Goal: Information Seeking & Learning: Find specific page/section

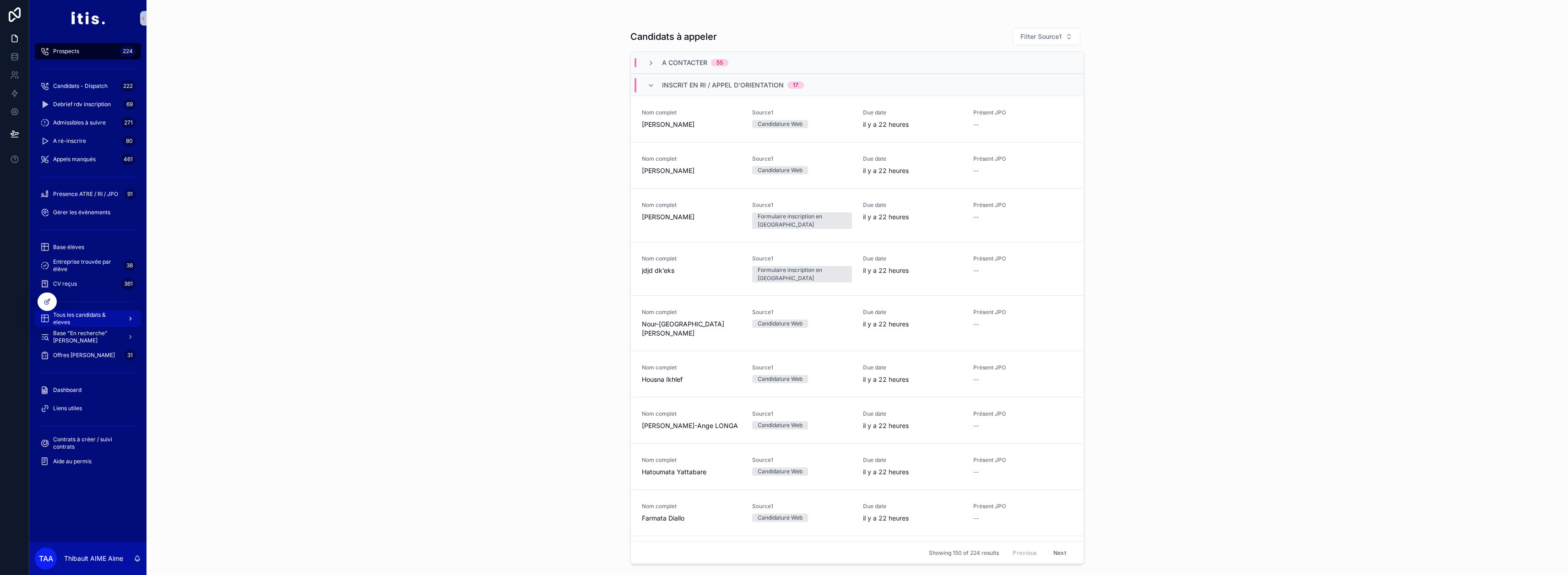
click at [95, 315] on span "Tous les candidats & eleves" at bounding box center [87, 318] width 67 height 14
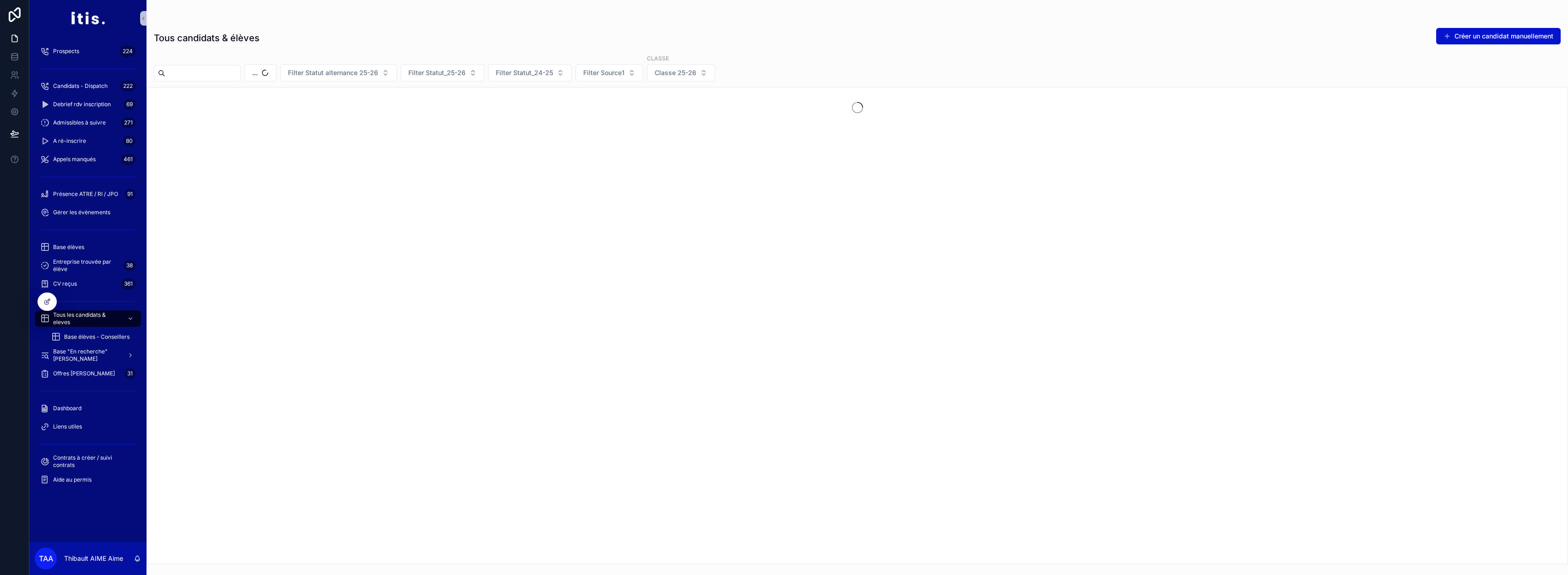
click at [241, 74] on input "scrollable content" at bounding box center [203, 73] width 75 height 13
type input "****"
click at [325, 65] on button "Thibault AIME" at bounding box center [291, 73] width 70 height 17
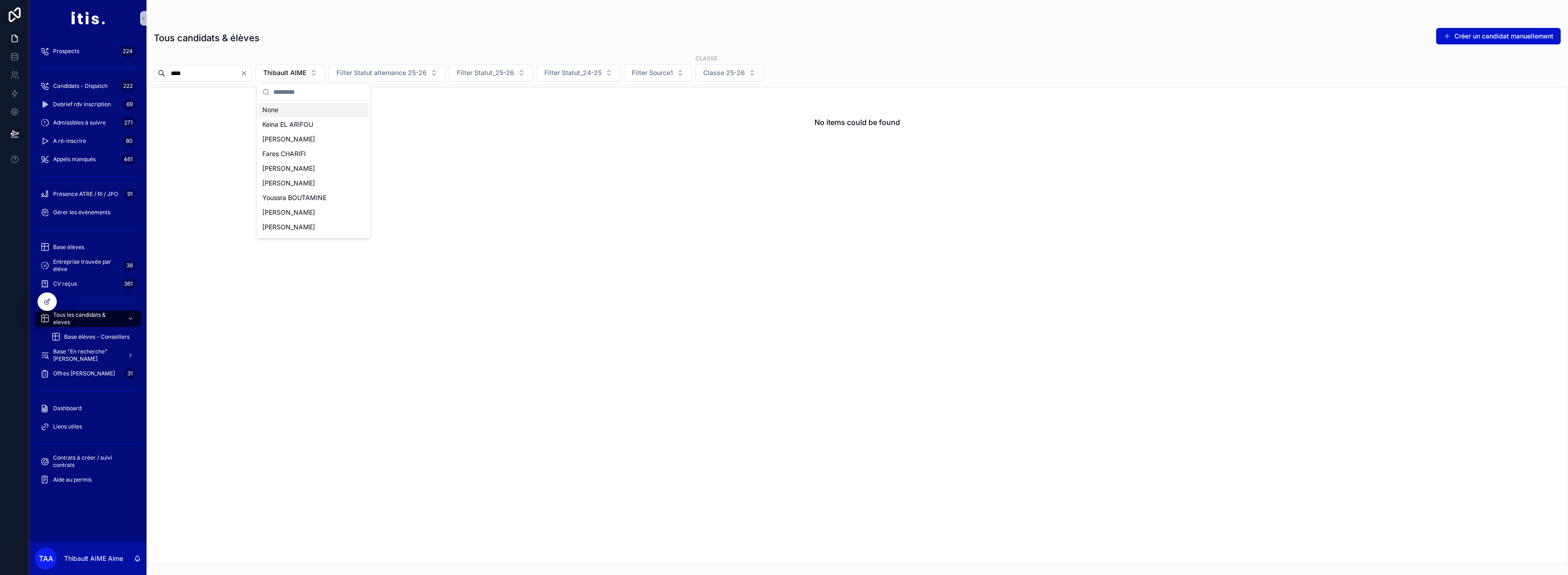
click at [290, 110] on div "None" at bounding box center [314, 110] width 110 height 14
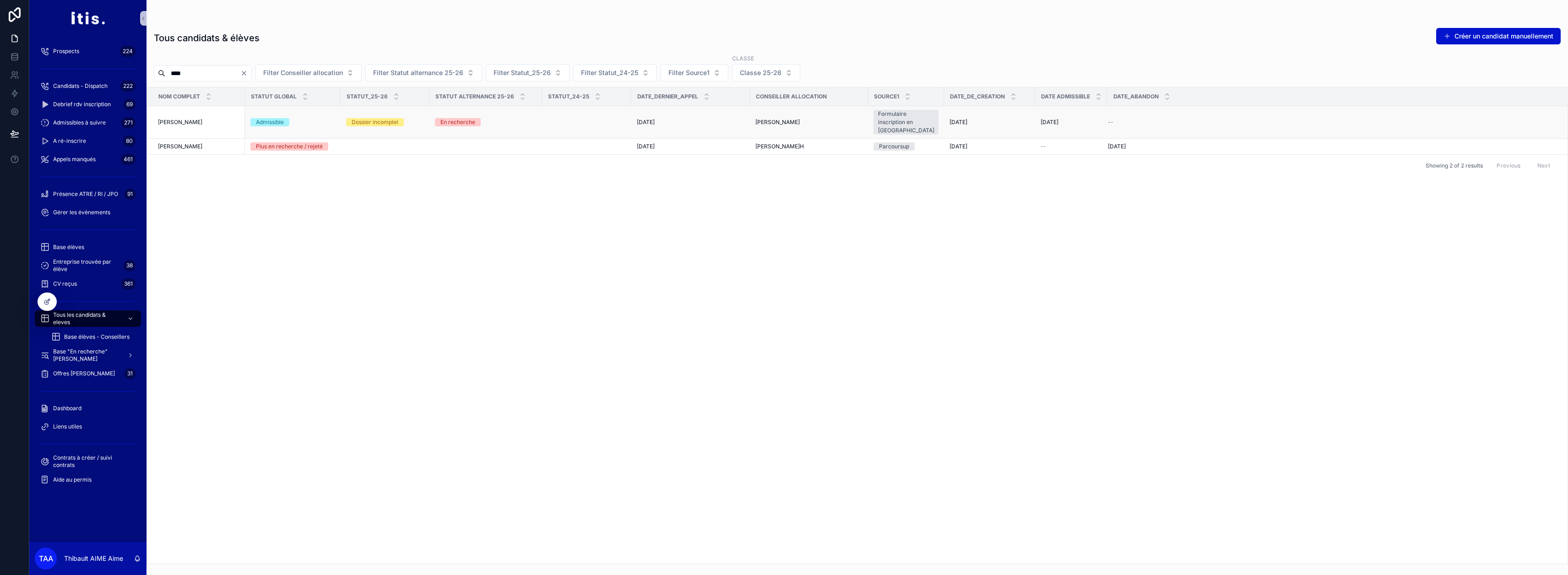
click at [212, 119] on div "[PERSON_NAME] [PERSON_NAME]" at bounding box center [199, 122] width 82 height 7
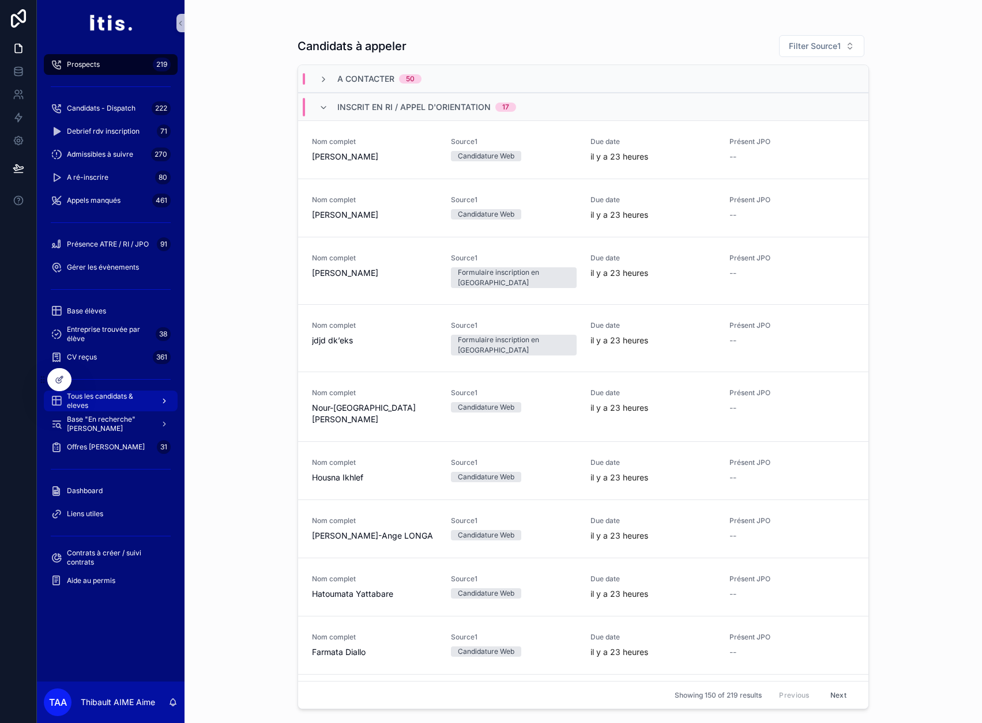
click at [126, 402] on span "Tous les candidats & eleves" at bounding box center [109, 401] width 84 height 18
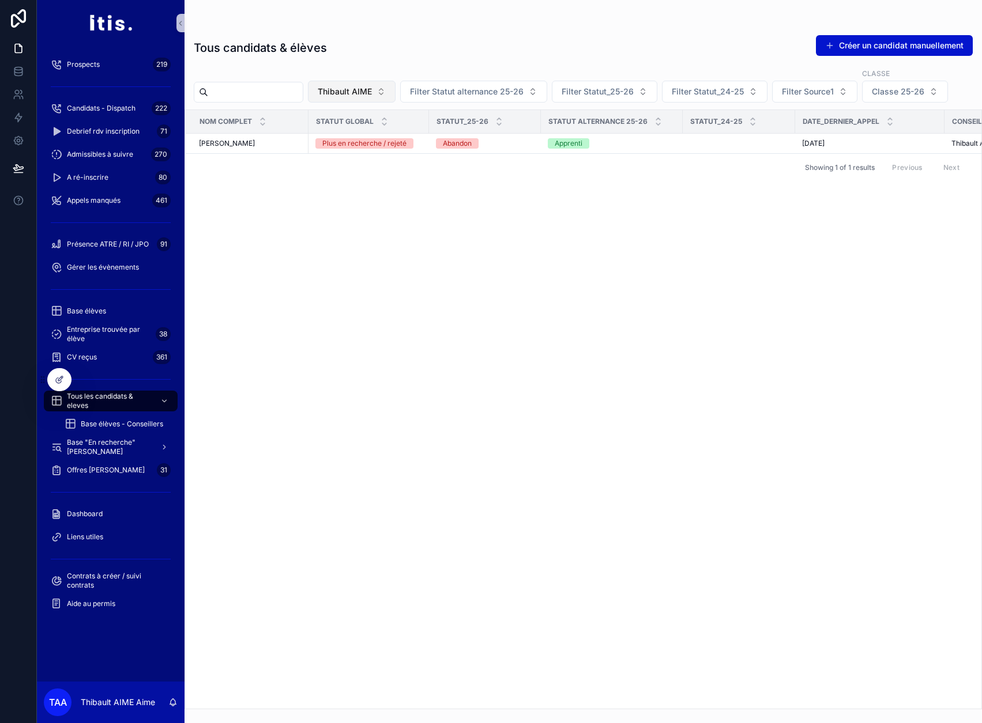
click at [372, 86] on span "Thibault AIME" at bounding box center [345, 92] width 54 height 12
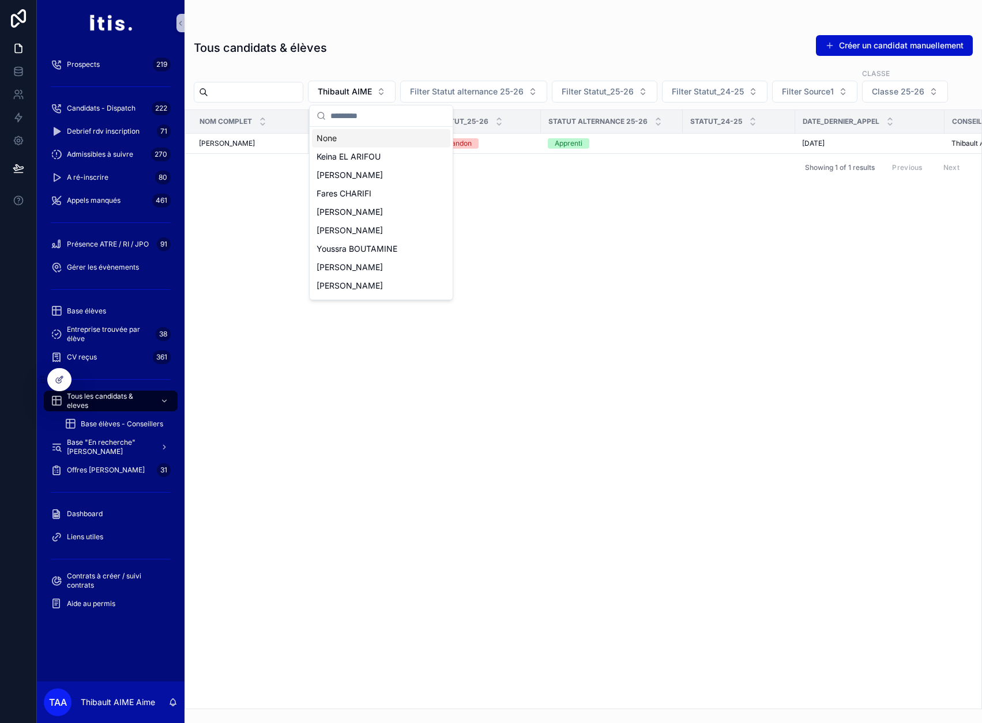
click at [351, 137] on div "None" at bounding box center [381, 138] width 138 height 18
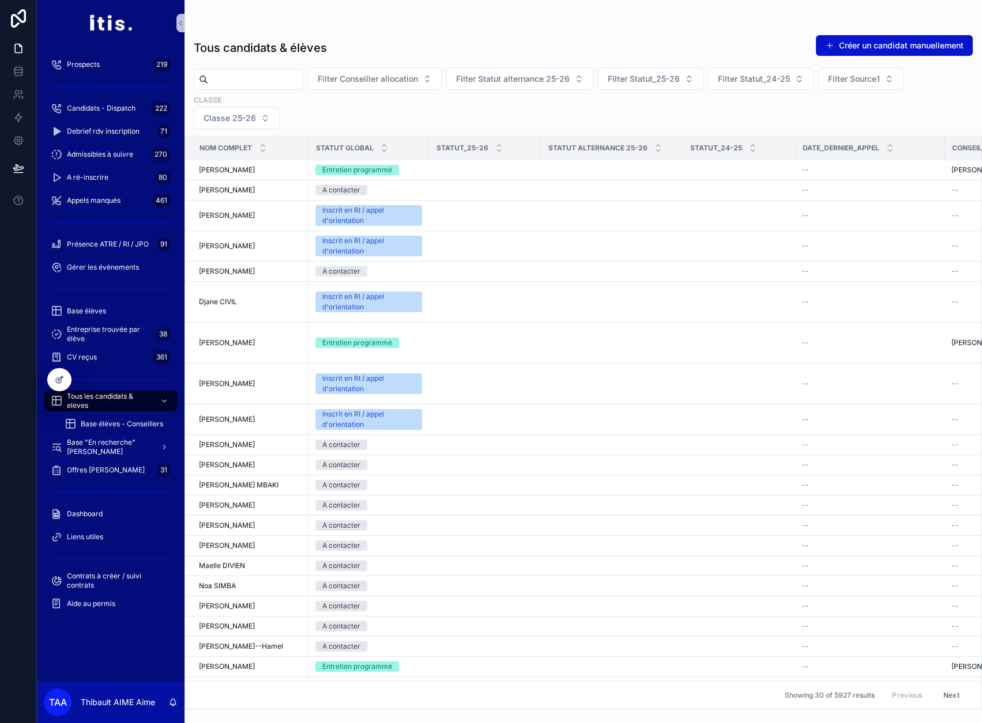
click at [261, 79] on input "scrollable content" at bounding box center [255, 79] width 95 height 16
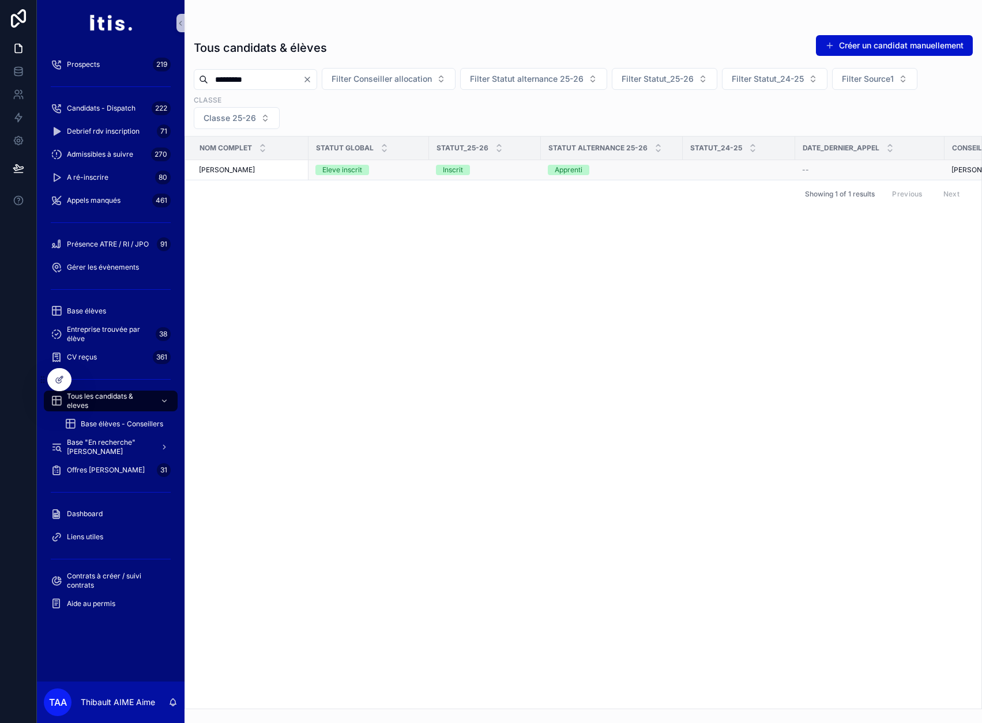
type input "*********"
click at [280, 173] on div "Axel Bonraisin Axel Bonraisin" at bounding box center [250, 169] width 103 height 9
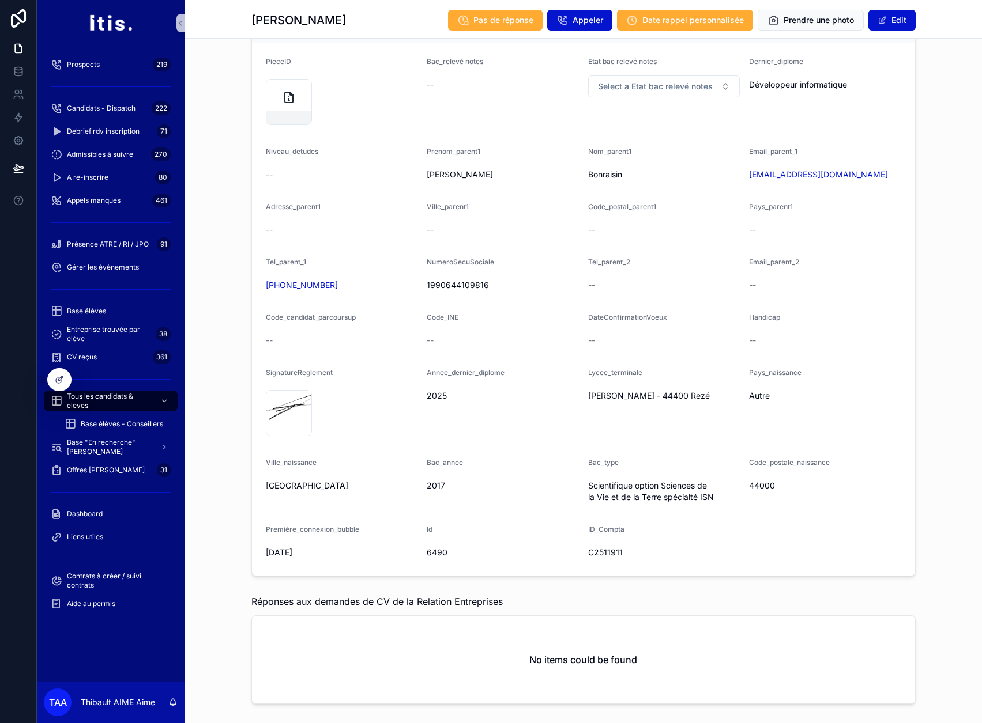
scroll to position [1455, 0]
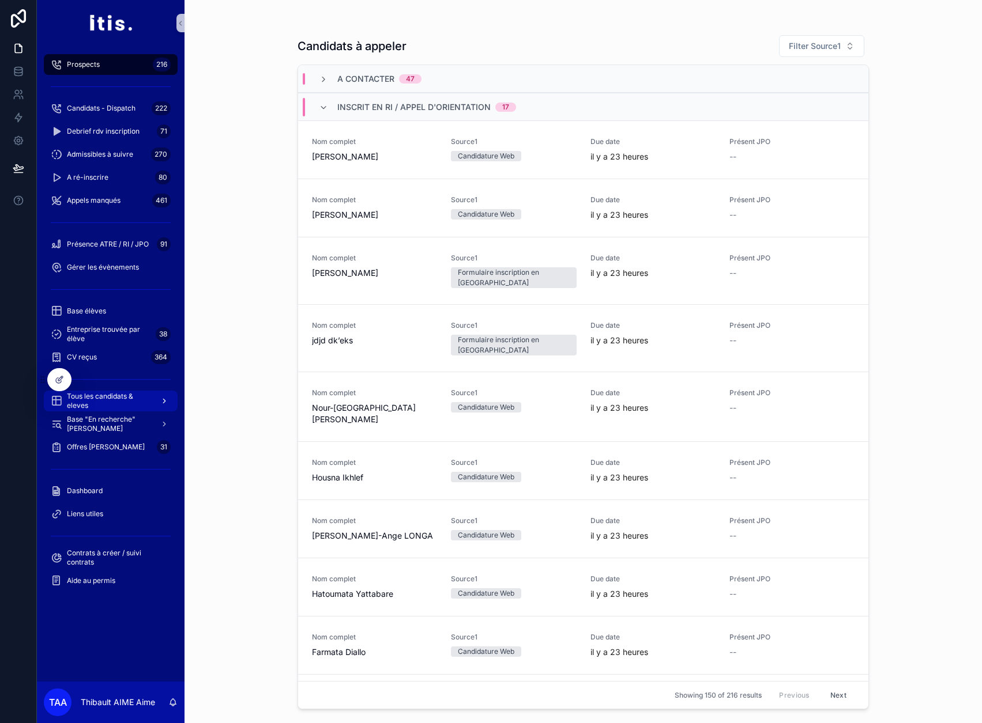
click at [110, 393] on span "Tous les candidats & eleves" at bounding box center [109, 401] width 84 height 18
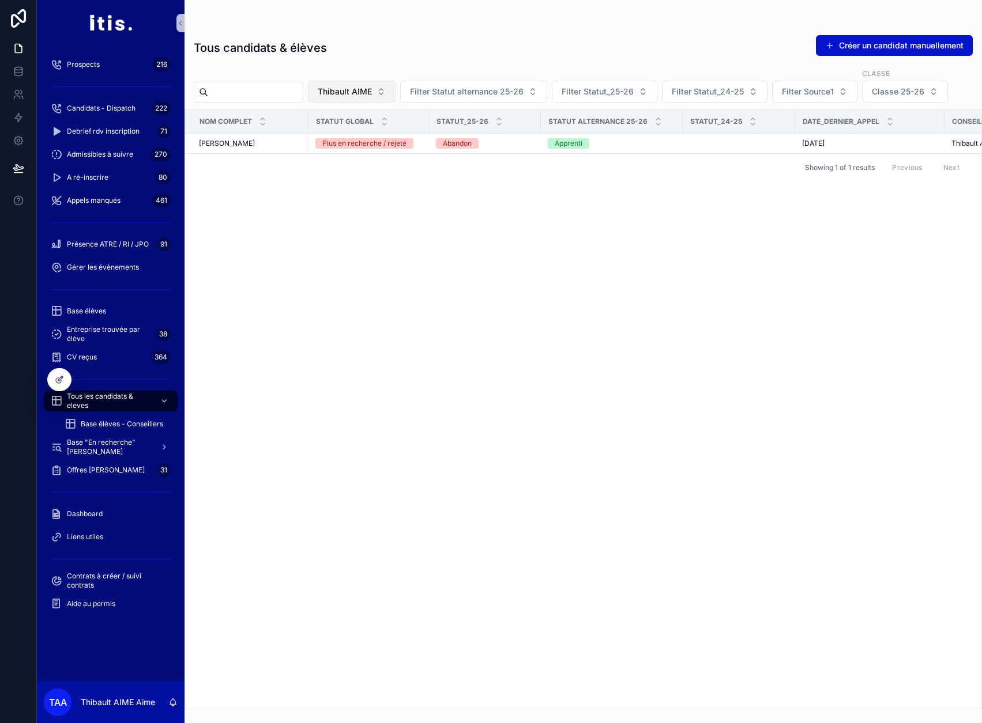
click at [395, 88] on button "Thibault AIME" at bounding box center [352, 92] width 88 height 22
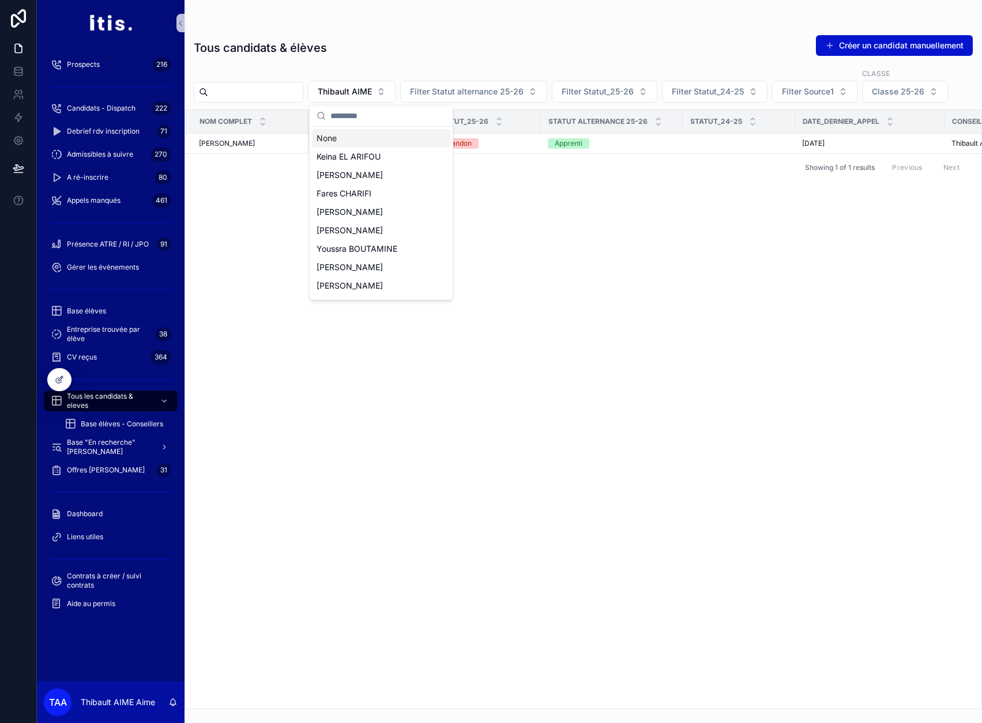
click at [374, 137] on div "None" at bounding box center [381, 138] width 138 height 18
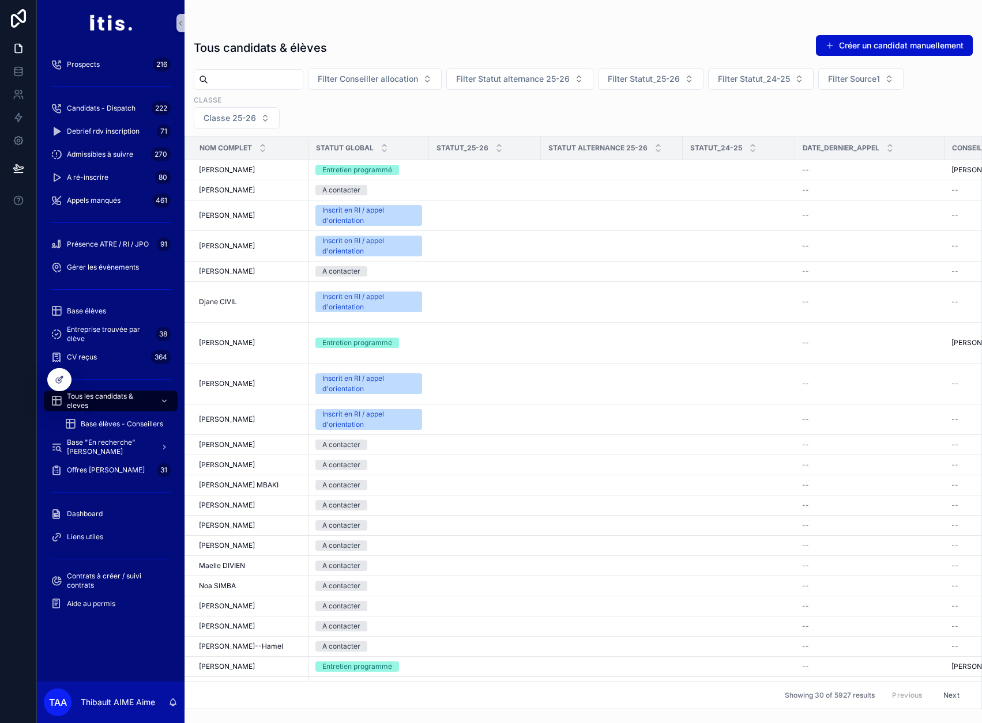
click at [303, 73] on input "scrollable content" at bounding box center [255, 79] width 95 height 16
paste input "*********"
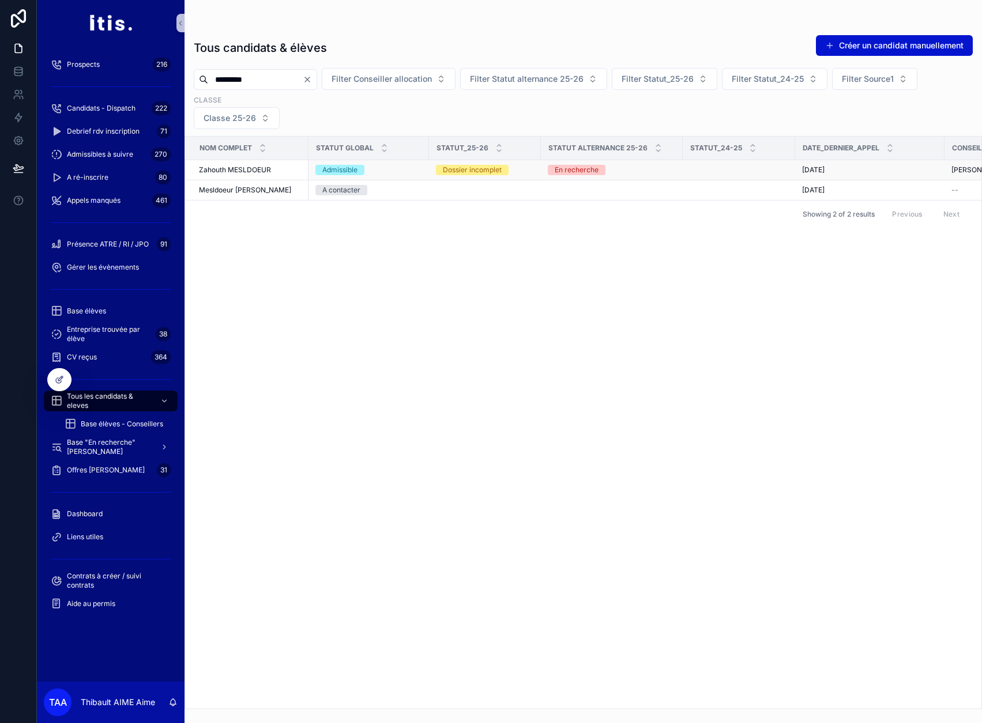
type input "*********"
click at [281, 168] on div "Zahouth MESLDOEUR Zahouth MESLDOEUR" at bounding box center [250, 169] width 103 height 9
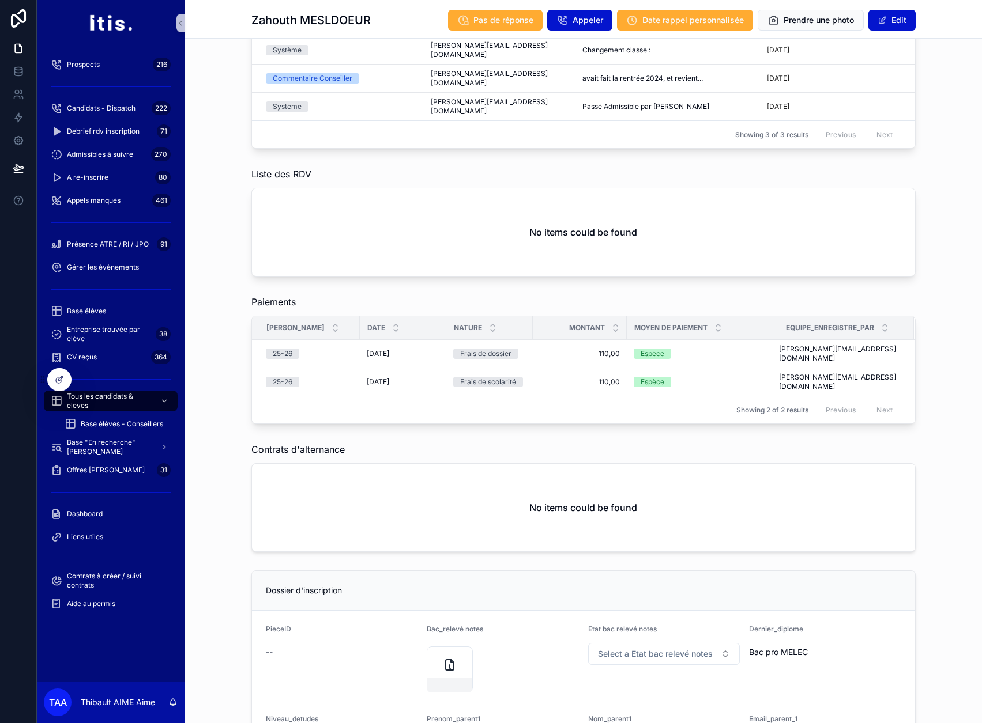
scroll to position [1080, 0]
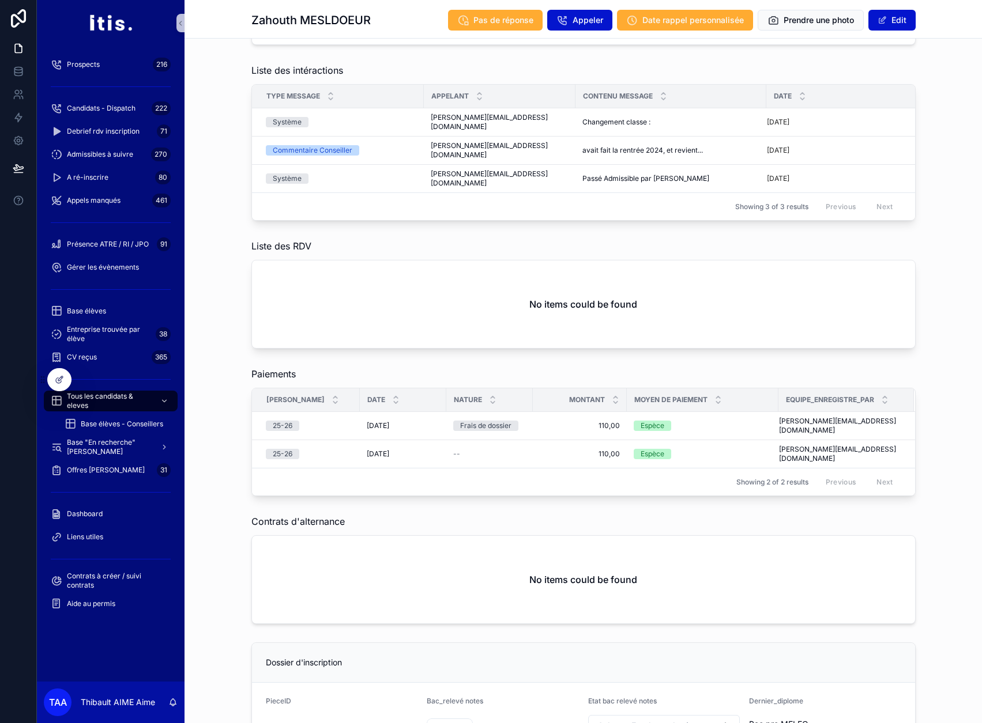
scroll to position [1038, 0]
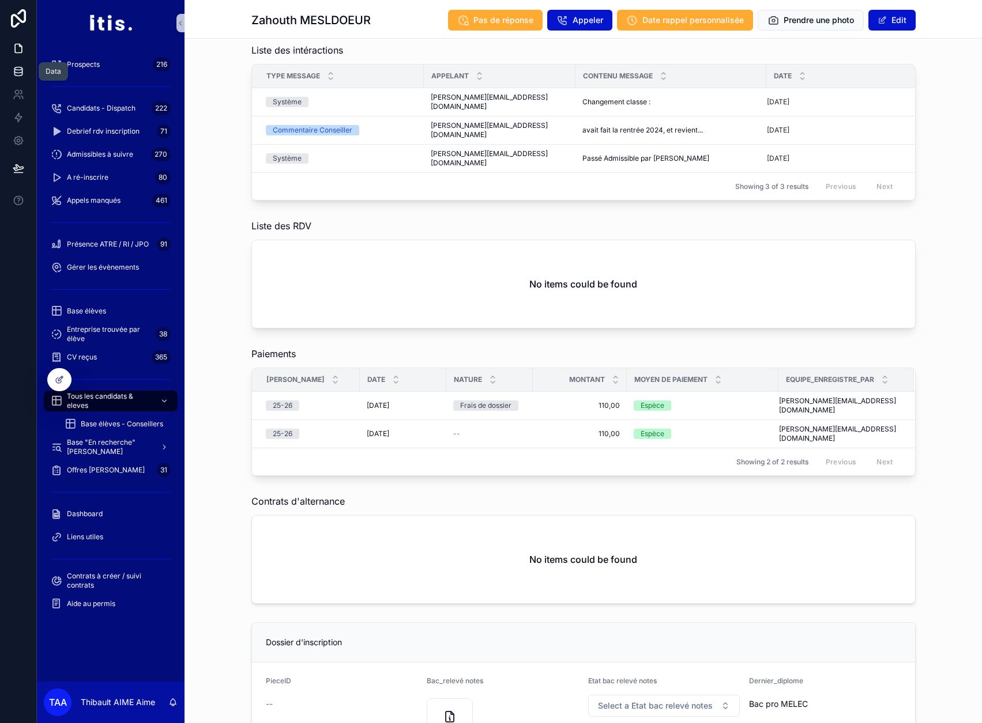
click at [27, 72] on link at bounding box center [18, 71] width 36 height 23
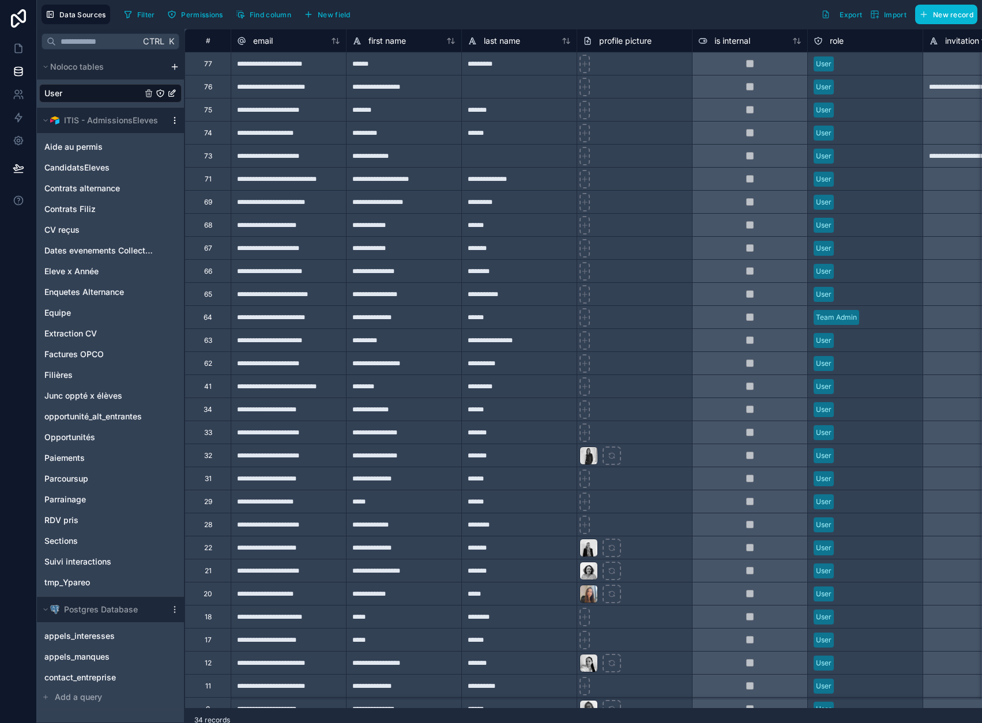
click at [176, 121] on icon "scrollable content" at bounding box center [174, 120] width 9 height 9
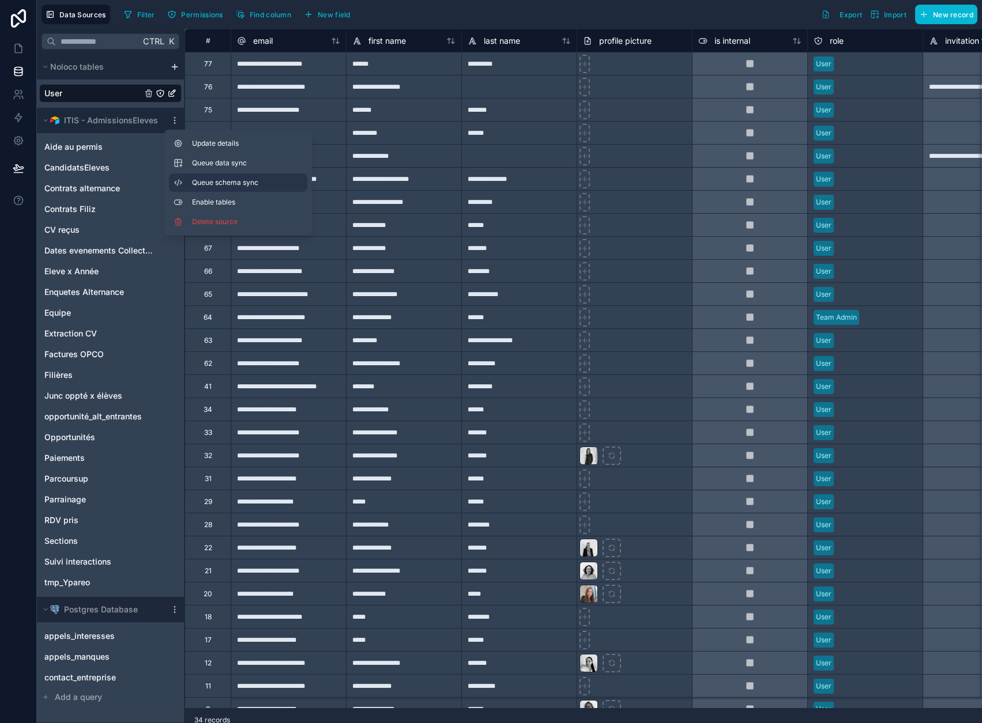
click at [199, 180] on span "Queue schema sync" at bounding box center [233, 182] width 83 height 9
click at [201, 167] on span "Queue data sync" at bounding box center [233, 163] width 83 height 9
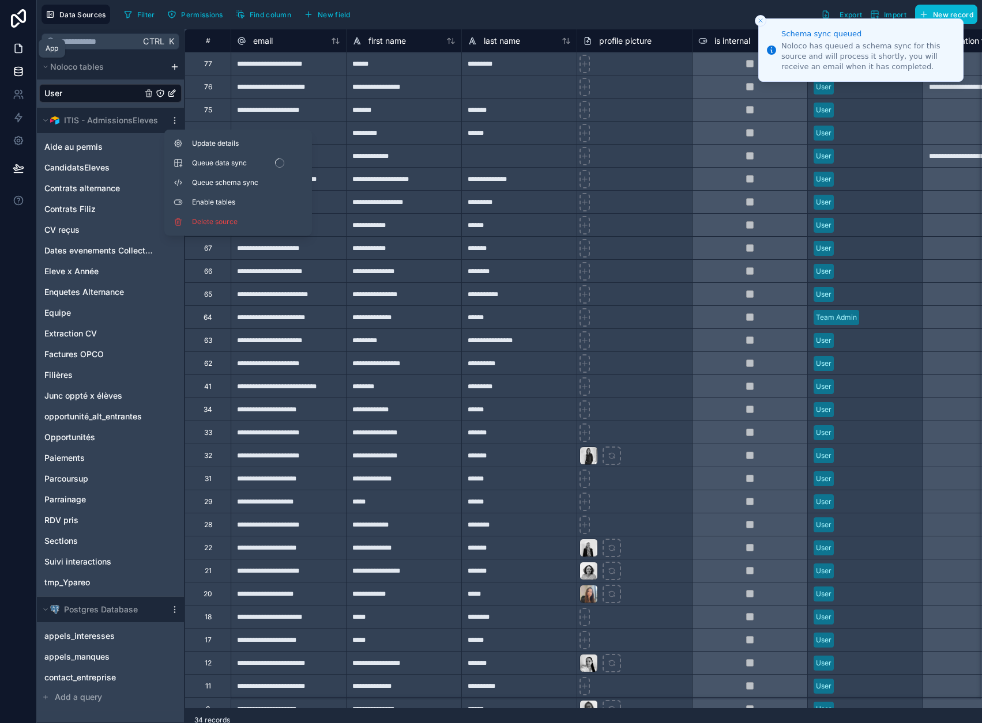
click at [23, 54] on icon at bounding box center [19, 49] width 12 height 12
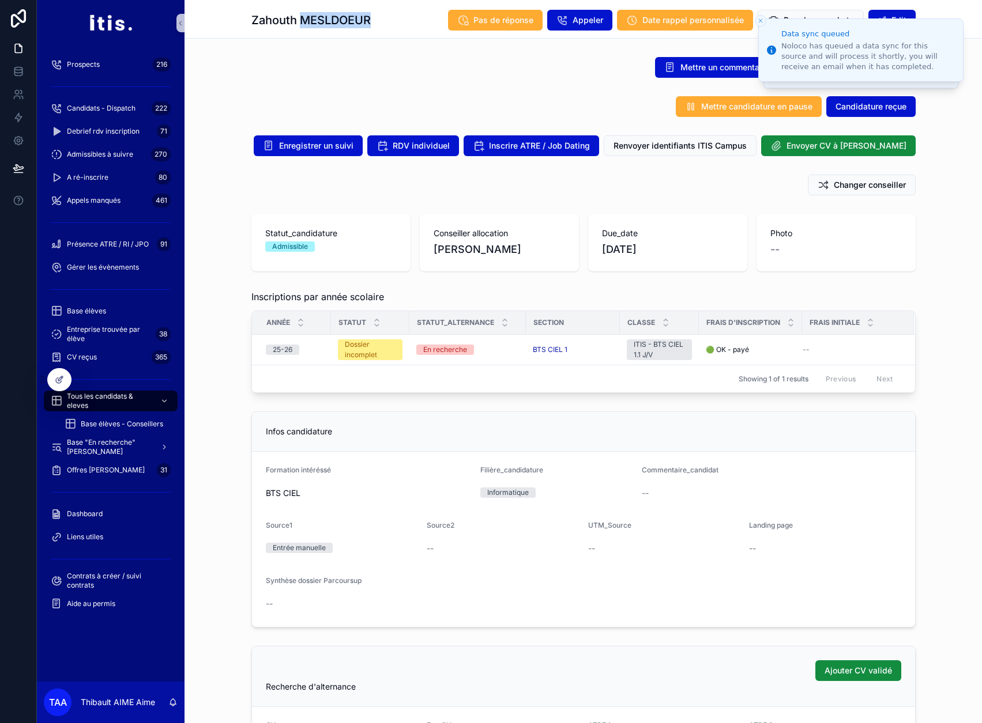
drag, startPoint x: 301, startPoint y: 24, endPoint x: 377, endPoint y: 22, distance: 76.1
click at [377, 22] on div "Zahouth MESLDOEUR Pas de réponse Appeler Date rappel personnalisée Prendre une …" at bounding box center [583, 20] width 664 height 22
copy h1 "MESLDOEUR"
click at [243, 173] on div "Changer conseiller" at bounding box center [582, 185] width 797 height 30
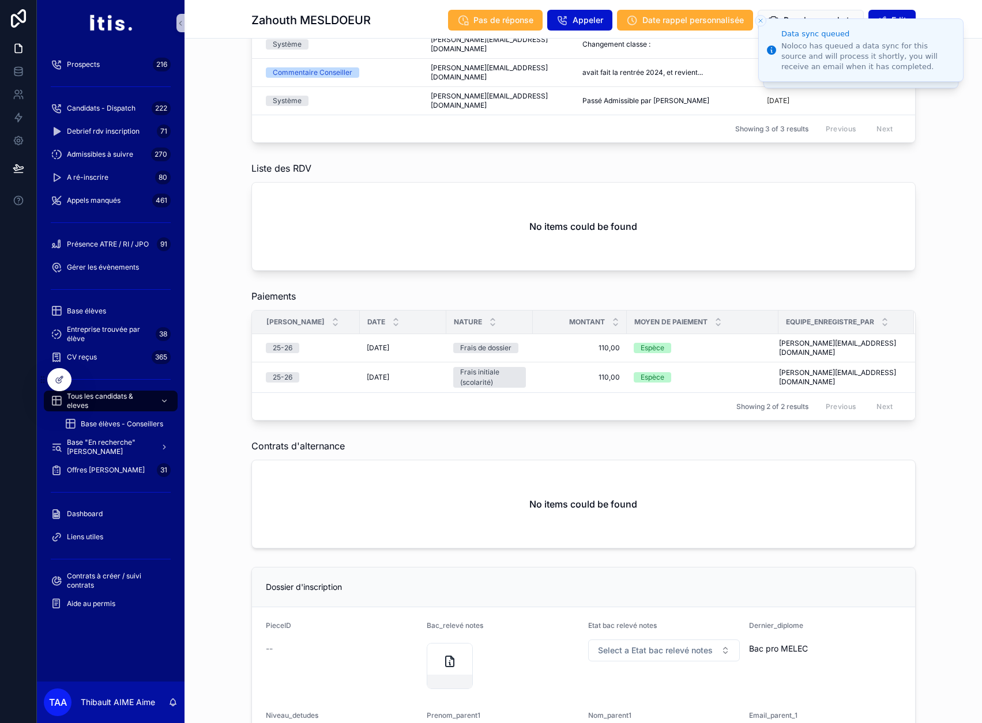
scroll to position [1017, 0]
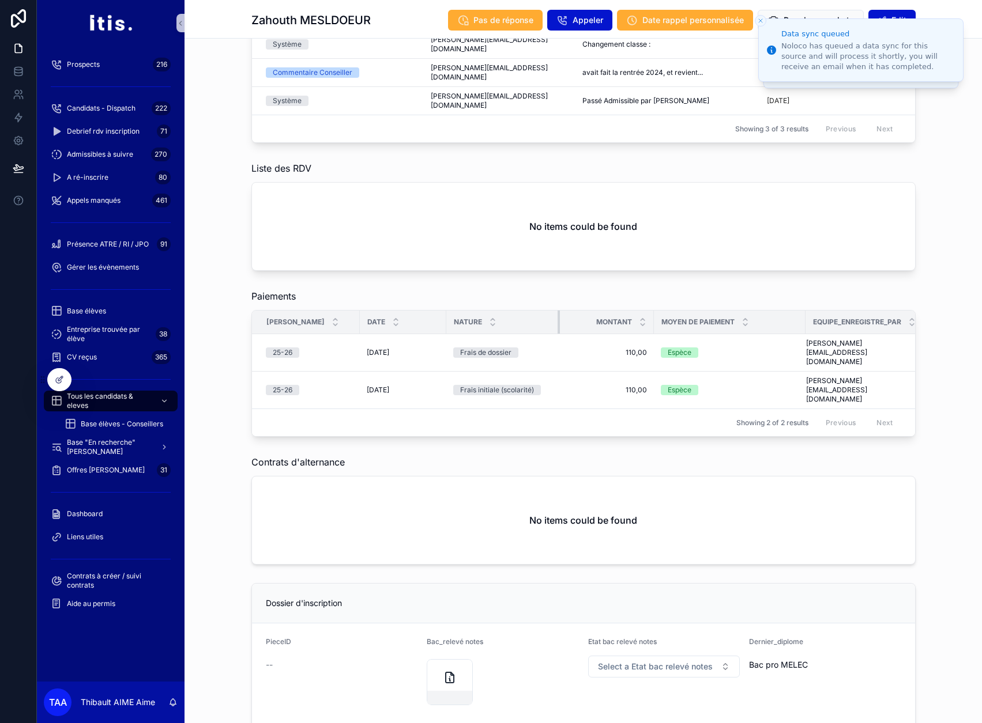
drag, startPoint x: 531, startPoint y: 296, endPoint x: 558, endPoint y: 296, distance: 27.1
click at [558, 311] on div "scrollable content" at bounding box center [559, 322] width 5 height 23
click at [224, 285] on div "Paiements Année Scolaire Date Nature Montant Moyen de paiement Equipe_enregistr…" at bounding box center [582, 363] width 797 height 157
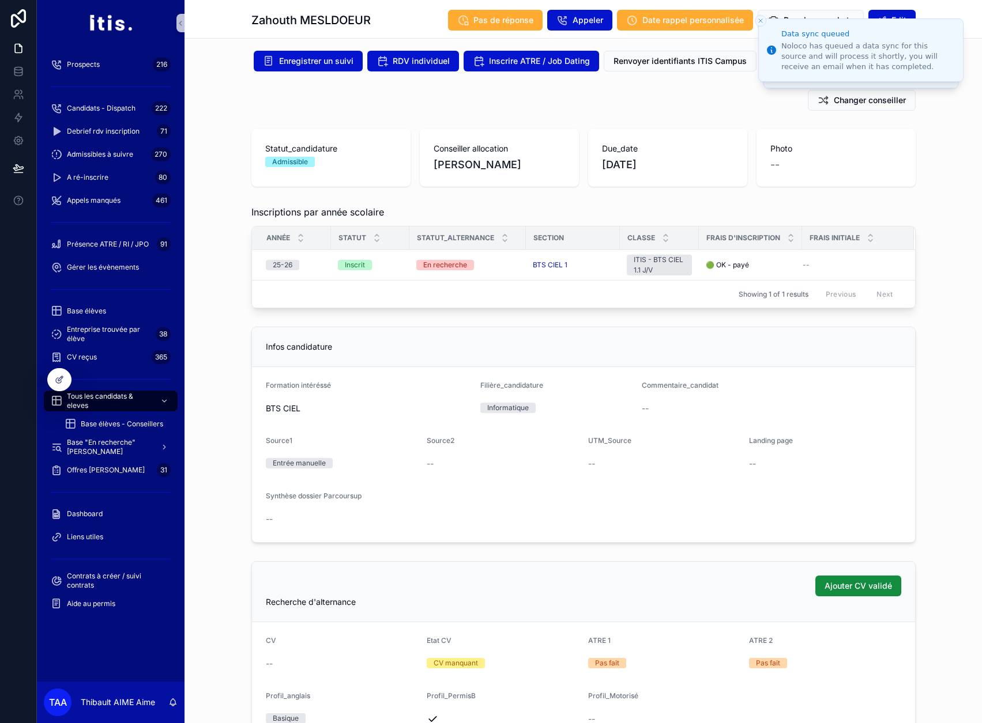
scroll to position [0, 0]
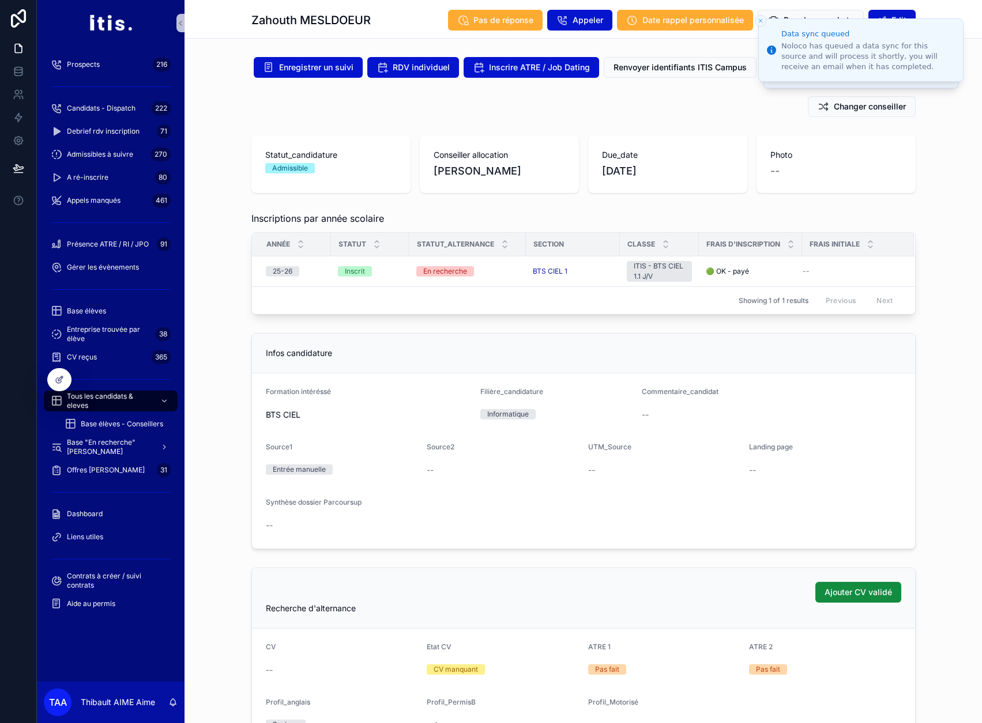
click at [248, 208] on div "Inscriptions par année scolaire Année Statut Statut_alternance Section Classe F…" at bounding box center [582, 263] width 797 height 112
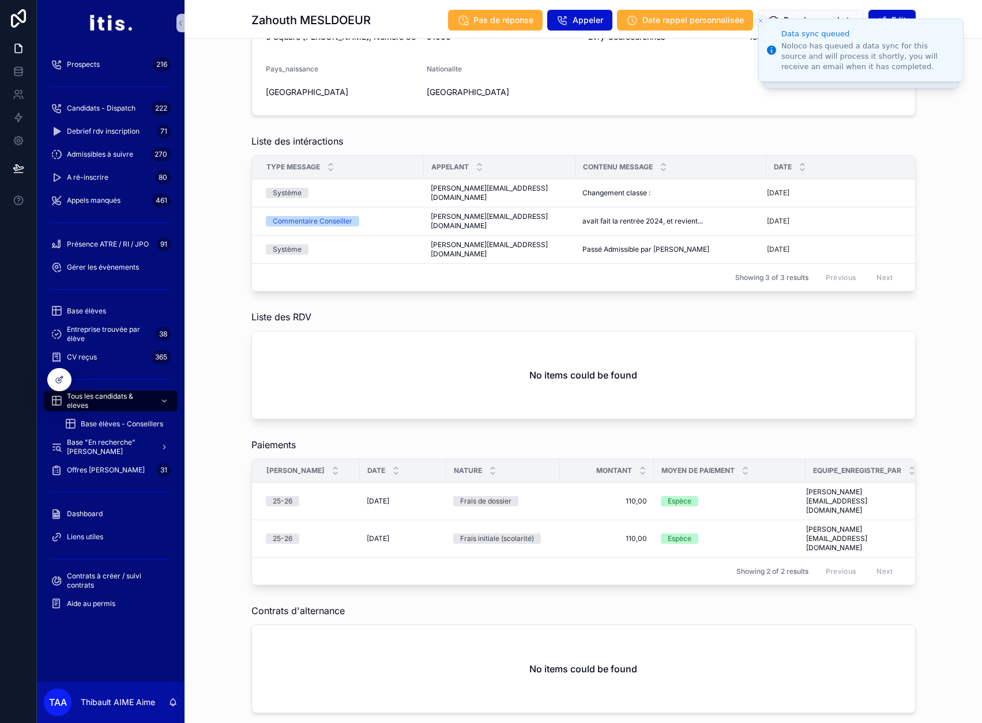
scroll to position [634, 0]
click at [229, 213] on div "Liste des intéractions Type message Appelant Contenu message Date Système c.lem…" at bounding box center [582, 212] width 797 height 167
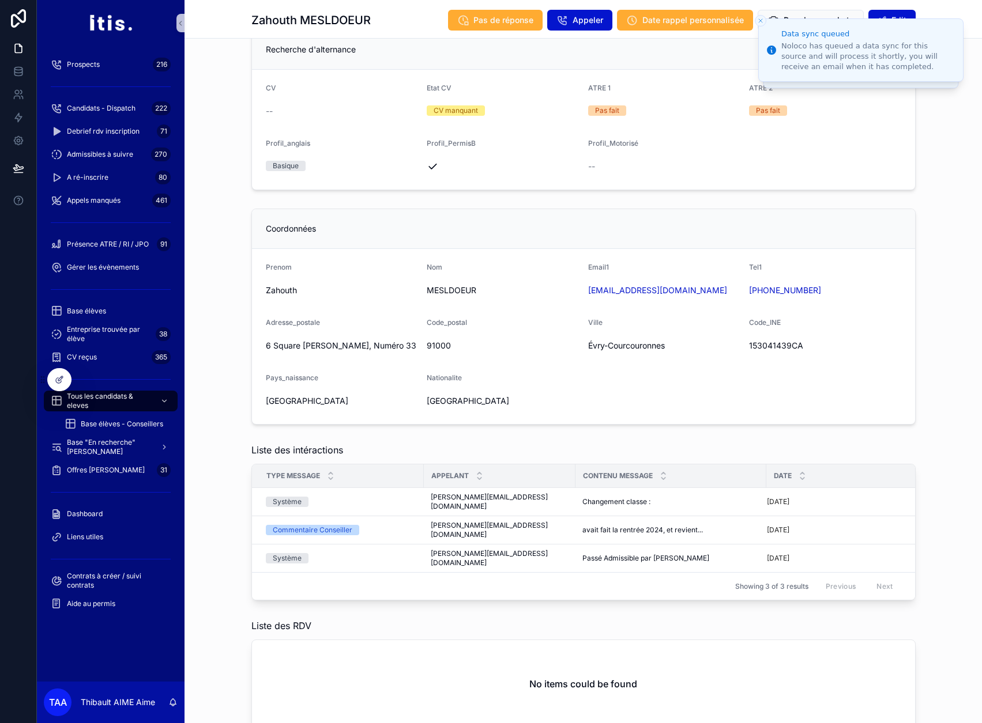
scroll to position [0, 0]
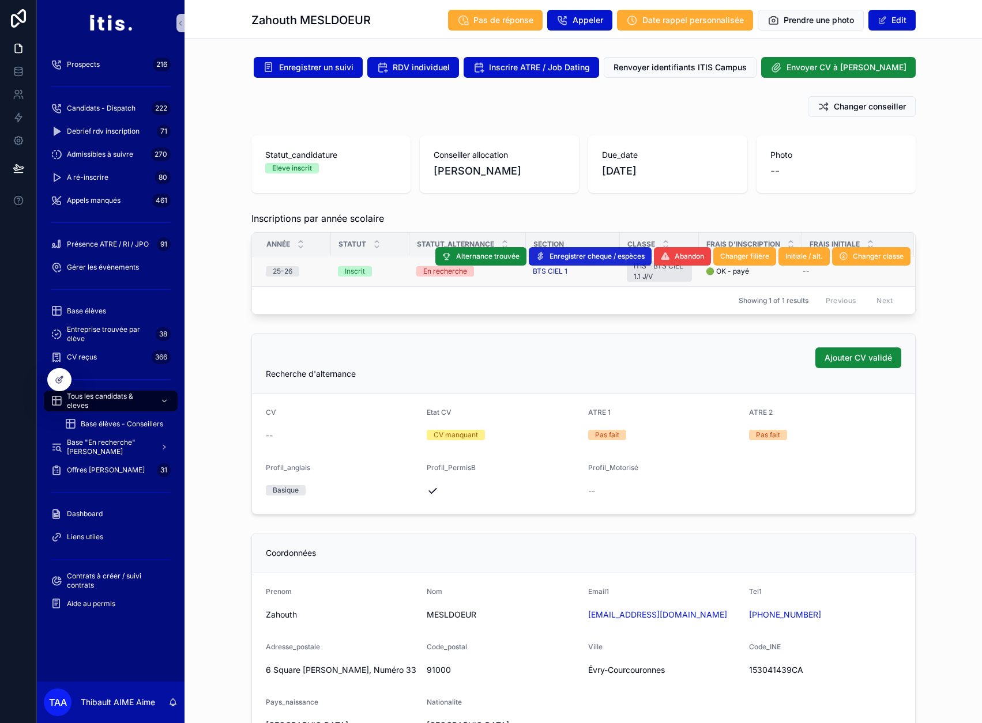
click at [604, 258] on span "Enregistrer cheque / espèces" at bounding box center [596, 256] width 95 height 9
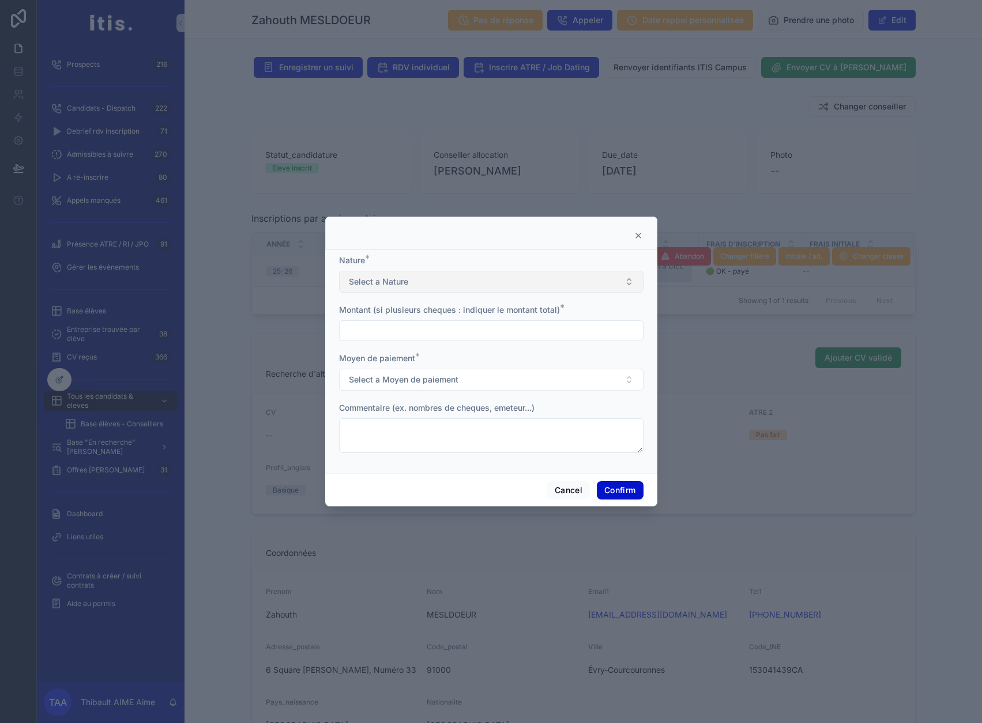
click at [492, 281] on button "Select a Nature" at bounding box center [491, 282] width 304 height 22
click at [510, 262] on div "Nature *" at bounding box center [491, 261] width 304 height 12
click at [572, 496] on button "Cancel" at bounding box center [568, 490] width 43 height 18
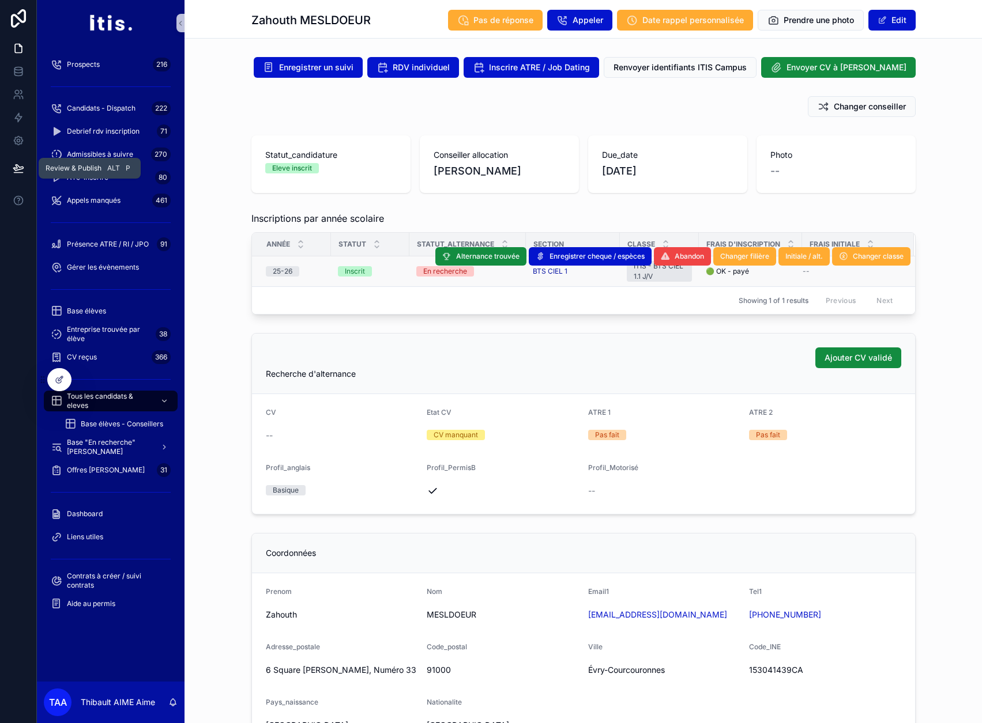
click at [13, 163] on icon at bounding box center [19, 169] width 12 height 12
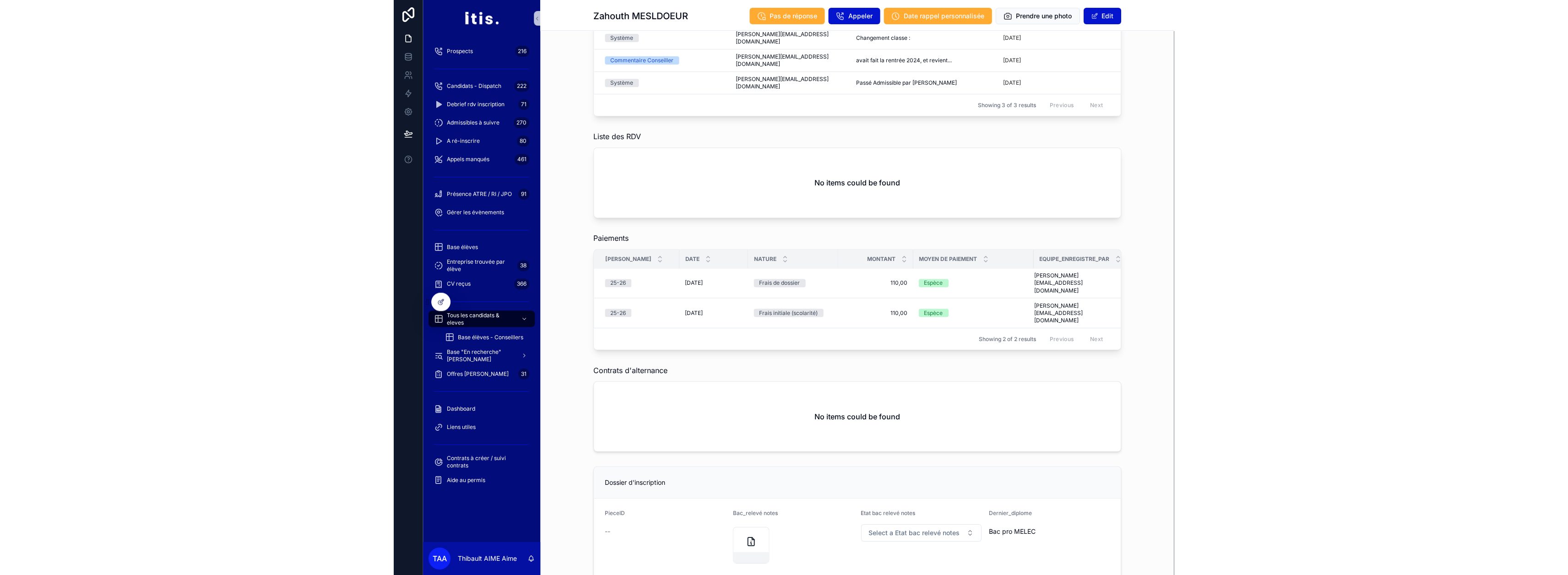
scroll to position [616, 0]
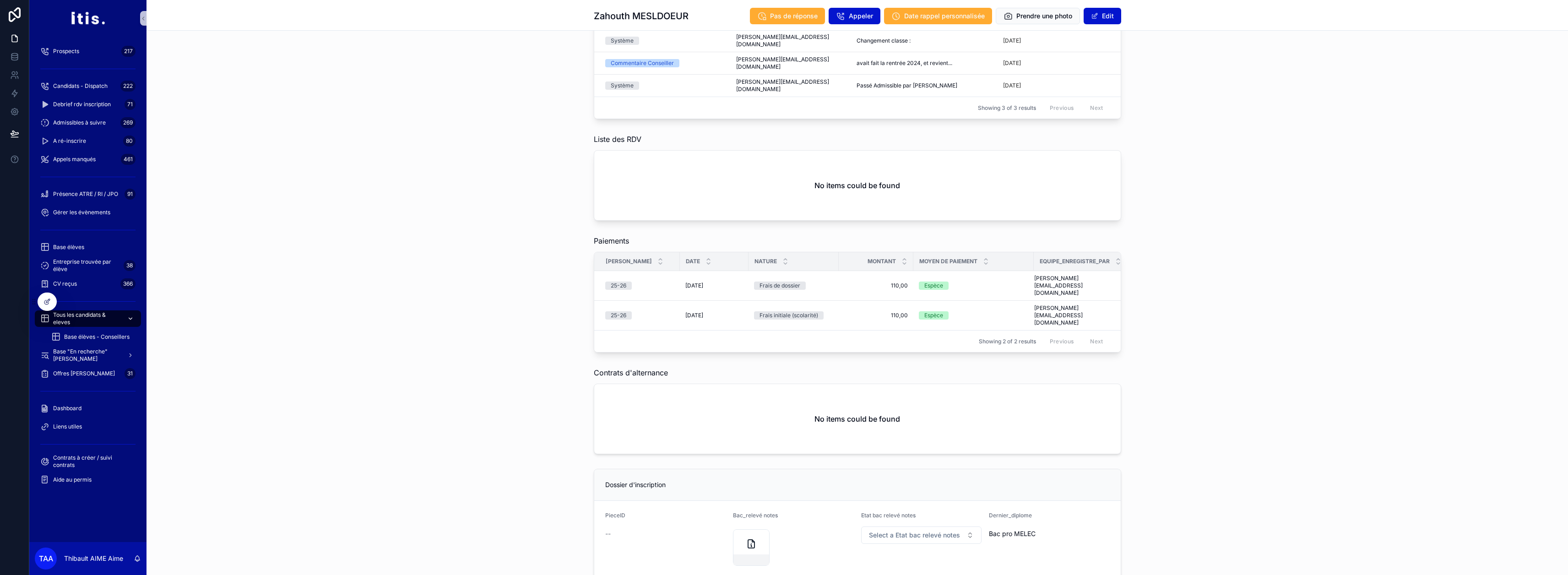
click at [95, 315] on span "Tous les candidats & eleves" at bounding box center [87, 318] width 67 height 14
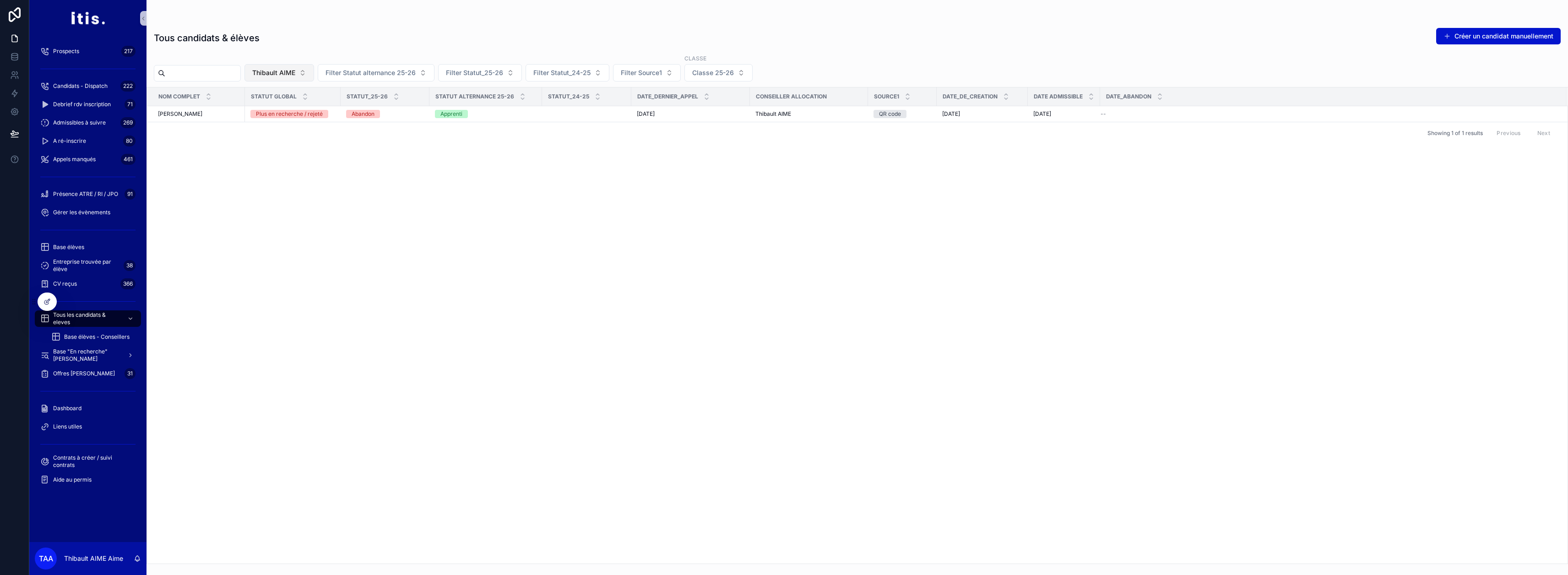
click at [290, 75] on span "Thibault AIME" at bounding box center [274, 73] width 43 height 10
click at [276, 106] on div "None" at bounding box center [303, 110] width 110 height 14
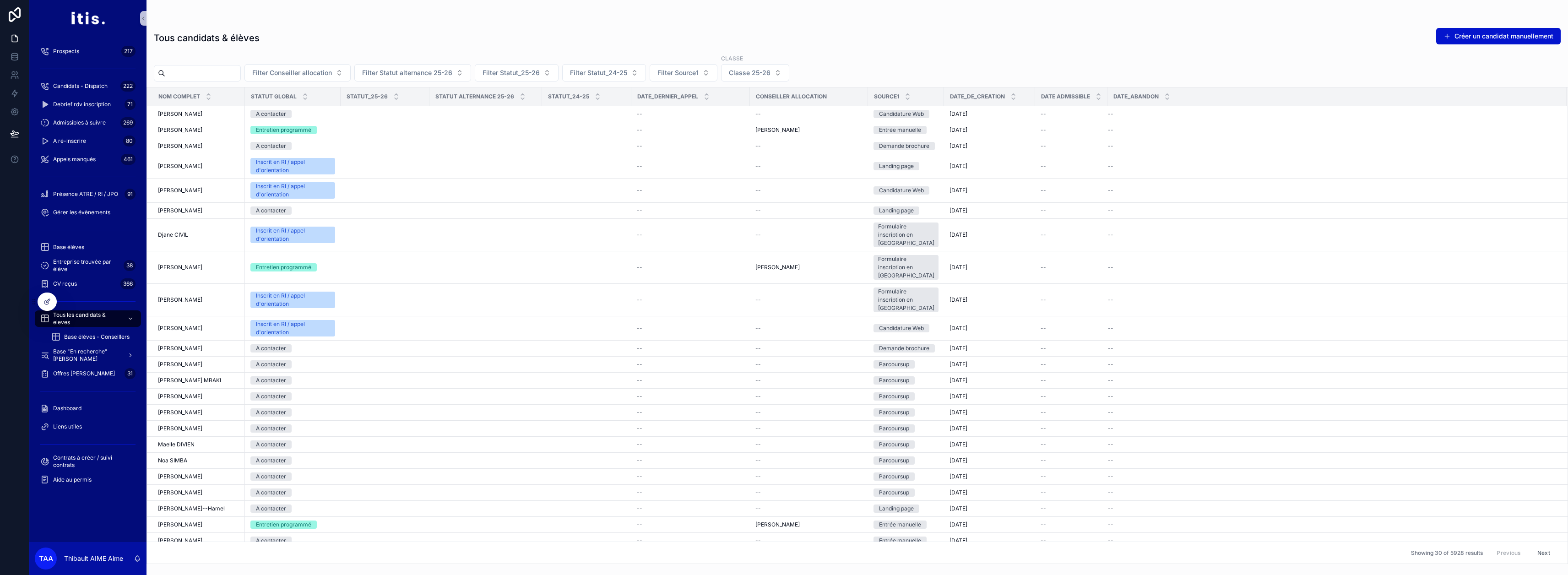
click at [214, 73] on input "scrollable content" at bounding box center [203, 73] width 75 height 13
type input "*******"
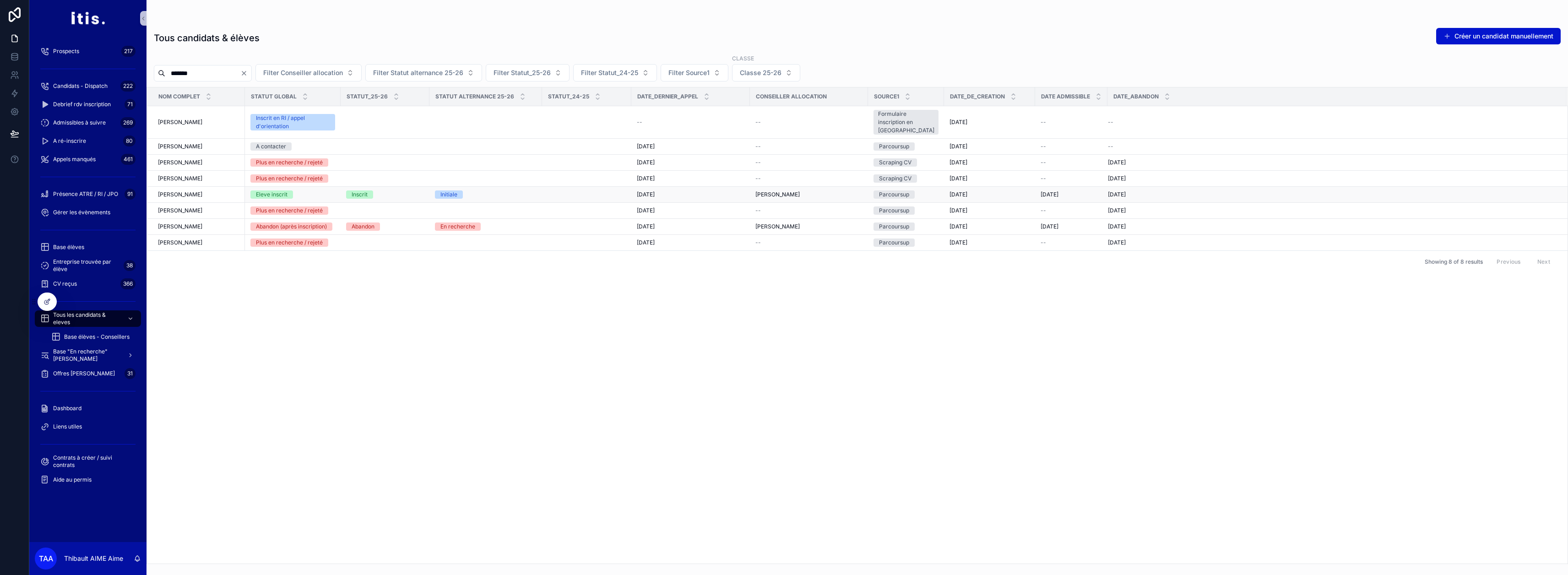
click at [203, 191] on span "Liliana TAVARES DE ALMEIDA" at bounding box center [180, 194] width 44 height 7
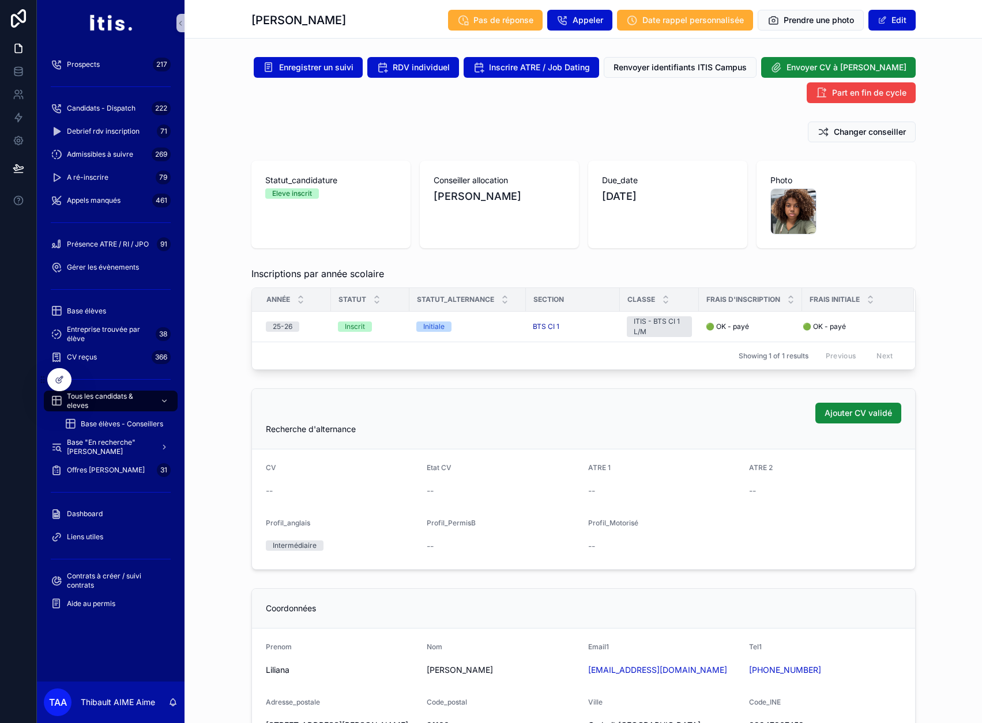
click at [204, 176] on div "Statut_candidature Eleve inscrit Conseiller allocation Johanna RODRIGUES Due_da…" at bounding box center [582, 204] width 797 height 97
click at [205, 161] on div "Statut_candidature Eleve inscrit Conseiller allocation Johanna RODRIGUES Due_da…" at bounding box center [582, 204] width 797 height 97
